Goal: Task Accomplishment & Management: Complete application form

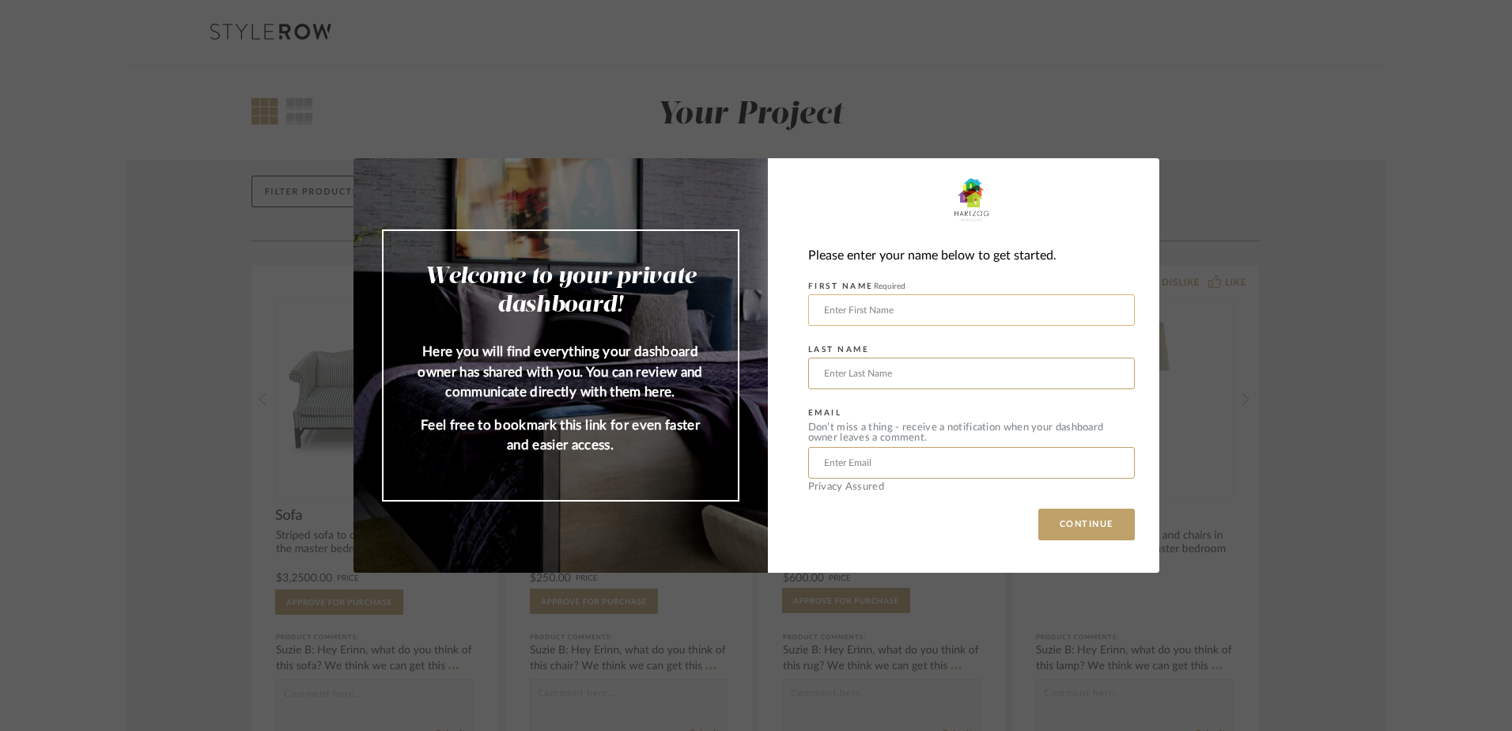
click at [916, 312] on input "text" at bounding box center [971, 310] width 327 height 32
type input "[PERSON_NAME]"
type input "[EMAIL_ADDRESS][PERSON_NAME][DOMAIN_NAME]"
type input "F"
type input "[PERSON_NAME]"
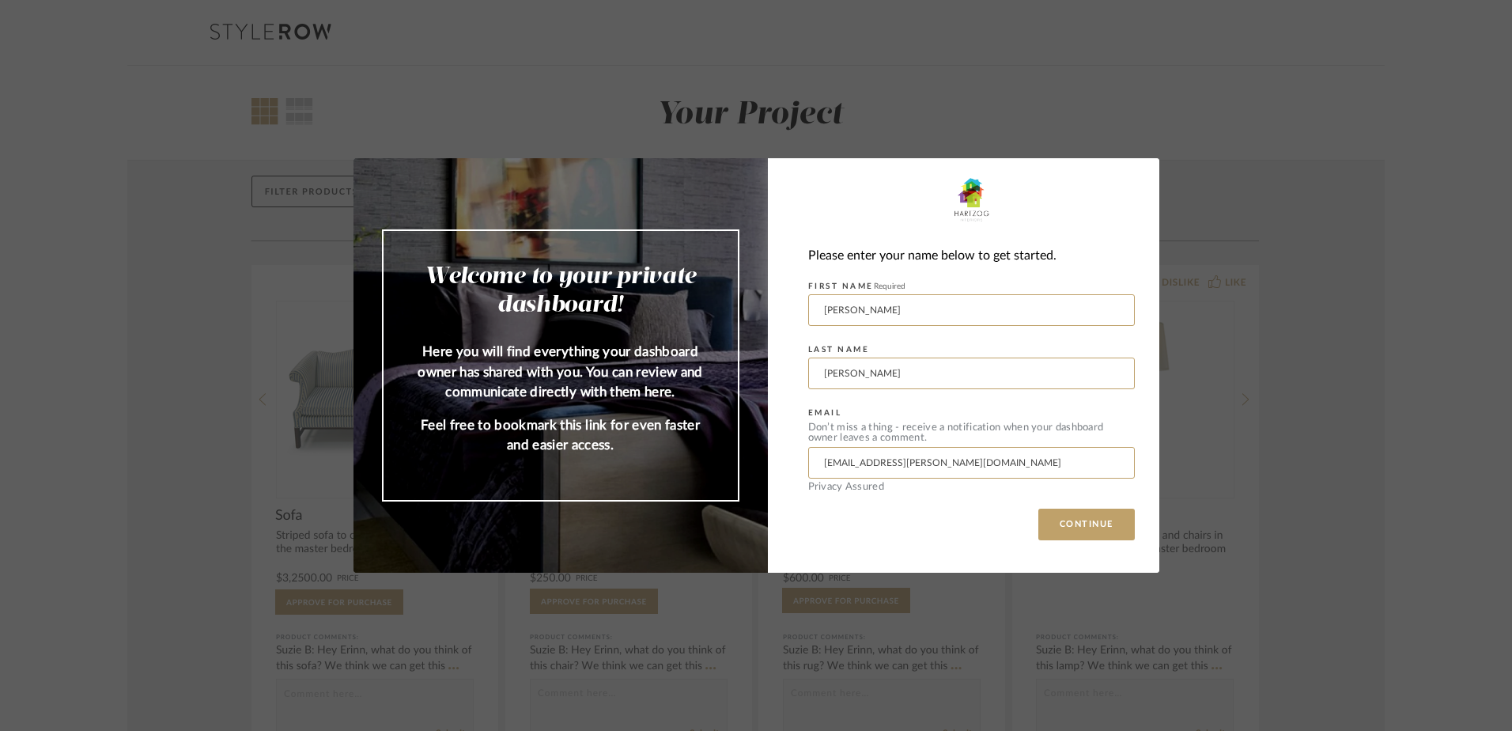
type input "[PERSON_NAME]"
click at [887, 542] on div "Please enter your name below to get started. FIRST NAME Required [PERSON_NAME] …" at bounding box center [964, 365] width 392 height 414
click at [1071, 532] on button "CONTINUE" at bounding box center [1087, 525] width 96 height 32
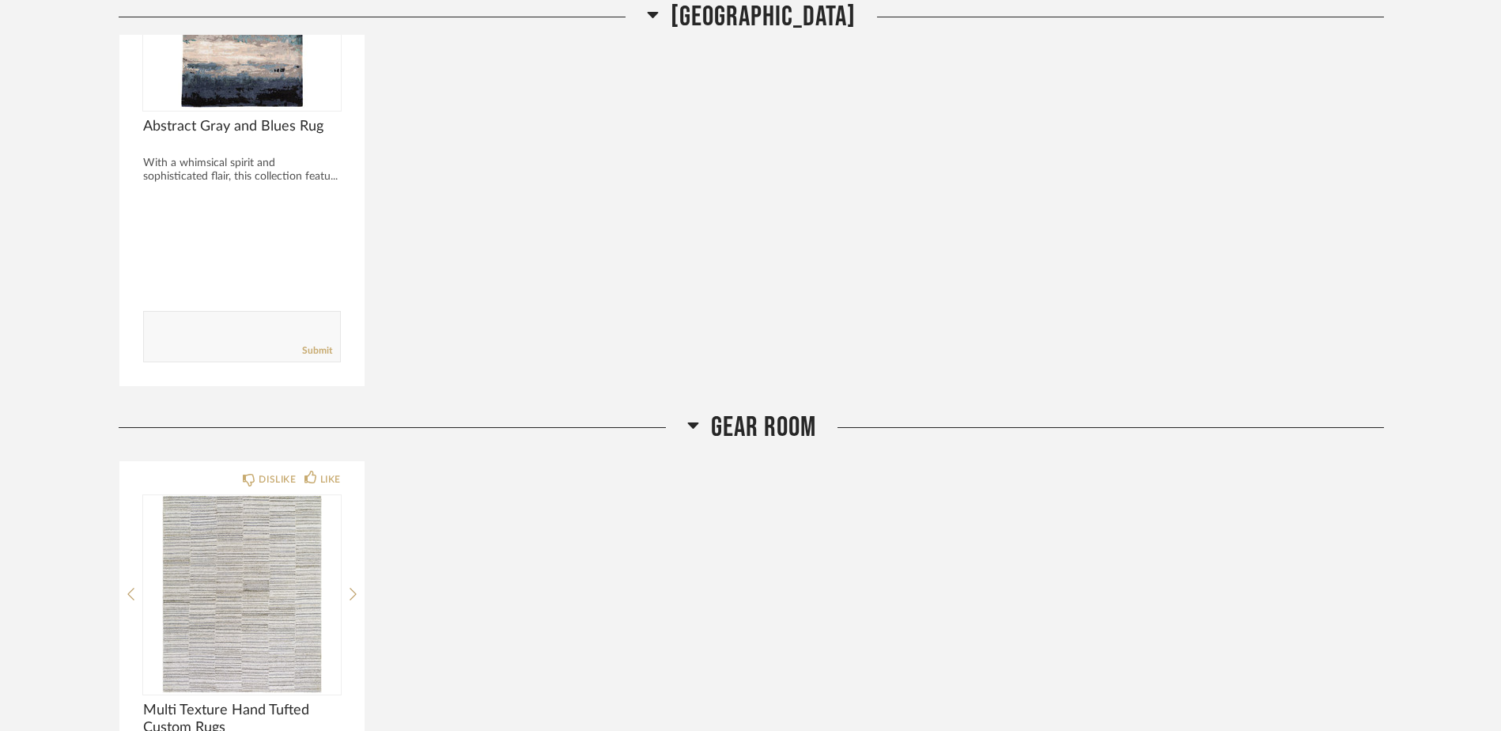
scroll to position [1266, 0]
